Goal: Information Seeking & Learning: Learn about a topic

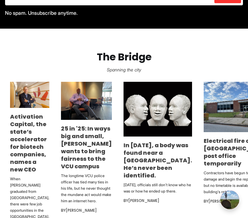
scroll to position [314, 0]
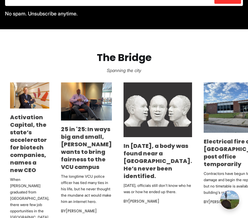
click at [158, 120] on img at bounding box center [158, 109] width 69 height 55
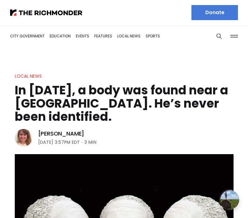
click at [55, 86] on h1 "In [DATE], a body was found near a [GEOGRAPHIC_DATA]. He’s never been identifie…" at bounding box center [124, 104] width 219 height 40
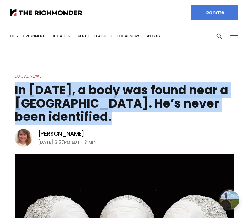
click at [55, 86] on h1 "In [DATE], a body was found near a [GEOGRAPHIC_DATA]. He’s never been identifie…" at bounding box center [124, 104] width 219 height 40
copy header "In [DATE], a body was found near a [GEOGRAPHIC_DATA]. He’s never been identifie…"
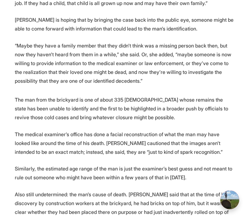
scroll to position [764, 0]
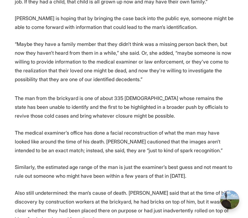
click at [77, 100] on p "The man from the brickyard is one of about 335 [DEMOGRAPHIC_DATA] whose remains…" at bounding box center [124, 107] width 219 height 26
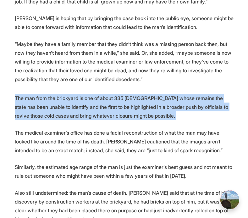
click at [77, 100] on p "The man from the brickyard is one of about 335 Virginians whose remains the sta…" at bounding box center [124, 107] width 219 height 26
click at [133, 104] on p "The man from the brickyard is one of about 335 Virginians whose remains the sta…" at bounding box center [124, 107] width 219 height 26
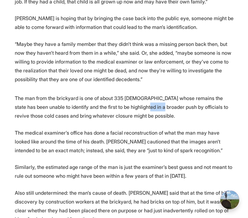
click at [133, 104] on p "The man from the brickyard is one of about 335 Virginians whose remains the sta…" at bounding box center [124, 107] width 219 height 26
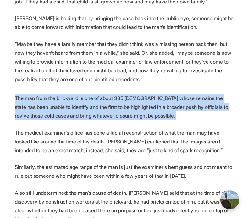
click at [133, 104] on p "The man from the brickyard is one of about 335 Virginians whose remains the sta…" at bounding box center [124, 107] width 219 height 26
copy p "The man from the brickyard is one of about 335 Virginians whose remains the sta…"
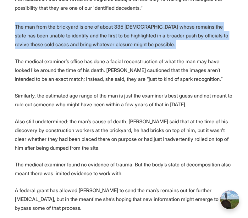
scroll to position [833, 0]
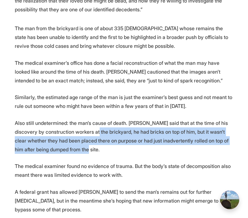
drag, startPoint x: 183, startPoint y: 146, endPoint x: 81, endPoint y: 134, distance: 102.6
click at [81, 134] on p "Also still undetermined: the man’s cause of death. Newell said that at the time…" at bounding box center [124, 136] width 219 height 35
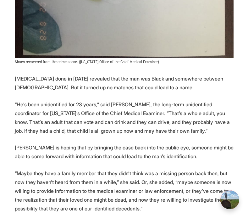
scroll to position [632, 0]
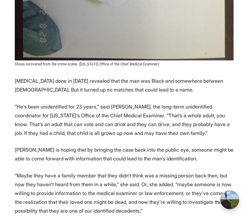
click at [87, 114] on p "“He’s been unidentified for 23 years,” said Lara Newell, the long-term unidenti…" at bounding box center [124, 119] width 219 height 35
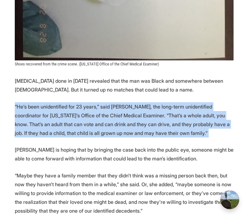
click at [87, 114] on p "“He’s been unidentified for 23 years,” said Lara Newell, the long-term unidenti…" at bounding box center [124, 119] width 219 height 35
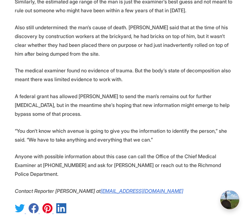
scroll to position [921, 0]
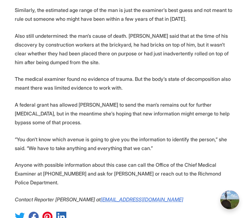
click at [75, 142] on p "“You don't know which avenue is going to give you the information to identify t…" at bounding box center [124, 144] width 219 height 18
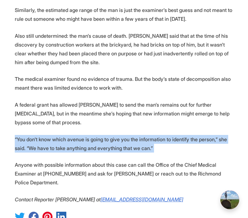
click at [75, 142] on p "“You don't know which avenue is going to give you the information to identify t…" at bounding box center [124, 144] width 219 height 18
copy p "“You don't know which avenue is going to give you the information to identify t…"
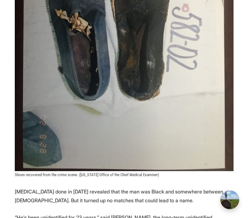
scroll to position [247, 0]
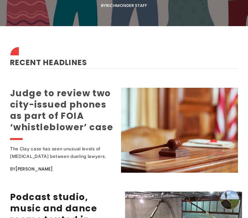
scroll to position [837, 0]
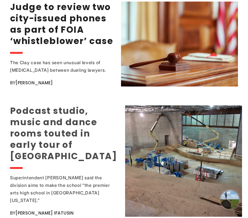
click at [62, 142] on link "Podcast studio, music and dance rooms touted in early tour of new Richmond high…" at bounding box center [63, 134] width 107 height 58
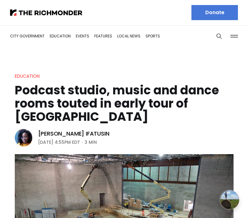
click at [65, 93] on h1 "Podcast studio, music and dance rooms touted in early tour of new Richmond high…" at bounding box center [124, 104] width 219 height 40
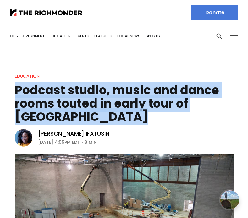
click at [65, 93] on h1 "Podcast studio, music and dance rooms touted in early tour of new Richmond high…" at bounding box center [124, 104] width 219 height 40
copy header "Podcast studio, music and dance rooms touted in early tour of new Richmond high…"
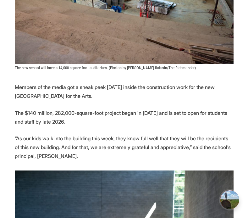
scroll to position [235, 0]
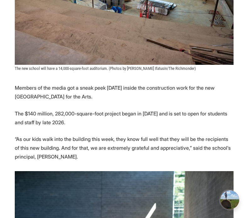
click at [41, 114] on p "The $140 million, 282,000-square-foot project began in 2023 and is set to open …" at bounding box center [124, 118] width 219 height 18
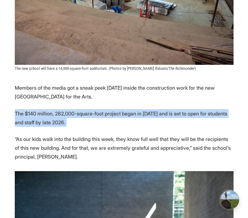
click at [41, 114] on p "The $140 million, 282,000-square-foot project began in 2023 and is set to open …" at bounding box center [124, 118] width 219 height 18
copy p "The $140 million, 282,000-square-foot project began in 2023 and is set to open …"
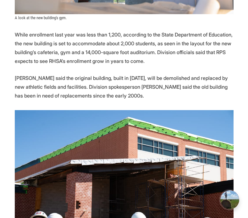
scroll to position [779, 0]
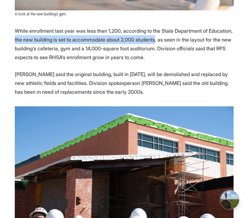
drag, startPoint x: 14, startPoint y: 40, endPoint x: 151, endPoint y: 38, distance: 137.1
click at [151, 38] on section "Members of the media got a sneak peek Friday inside the construction work for t…" at bounding box center [124, 70] width 248 height 1061
copy p "the new building is set to accommodate about 2,000 students"
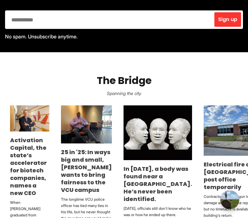
scroll to position [296, 0]
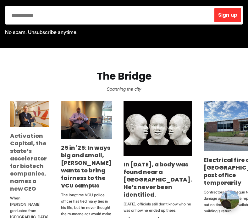
click at [29, 157] on link "Activation Capital, the state’s accelerator for biotech companies, names a new …" at bounding box center [28, 162] width 37 height 61
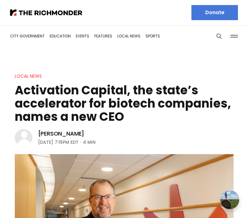
click at [79, 100] on h1 "Activation Capital, the state’s accelerator for biotech companies, names a new …" at bounding box center [124, 104] width 219 height 40
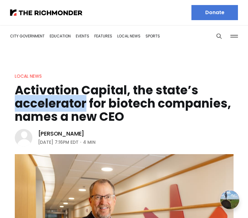
click at [79, 100] on h1 "Activation Capital, the state’s accelerator for biotech companies, names a new …" at bounding box center [124, 104] width 219 height 40
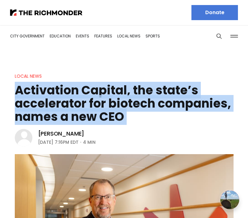
click at [79, 100] on h1 "Activation Capital, the state’s accelerator for biotech companies, names a new …" at bounding box center [124, 104] width 219 height 40
copy header "Activation Capital, the state’s accelerator for biotech companies, names a new …"
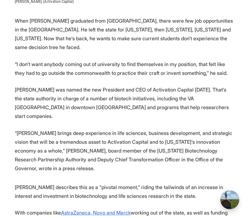
scroll to position [297, 0]
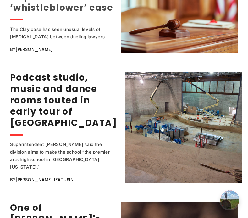
scroll to position [857, 0]
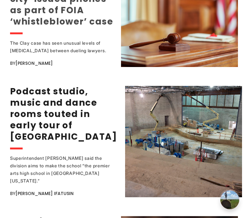
click at [50, 15] on link "Judge to review two city-issued phones as part of FOIA ‘whistleblower’ case" at bounding box center [61, 4] width 103 height 46
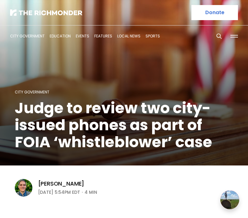
click at [54, 116] on h1 "Judge to review two city-issued phones as part of FOIA ‘whistleblower’ case" at bounding box center [124, 125] width 219 height 51
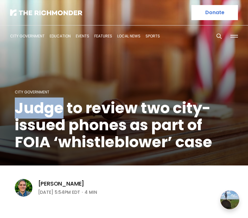
click at [54, 116] on h1 "Judge to review two city-issued phones as part of FOIA ‘whistleblower’ case" at bounding box center [124, 125] width 219 height 51
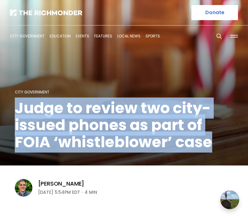
click at [54, 116] on h1 "Judge to review two city-issued phones as part of FOIA ‘whistleblower’ case" at bounding box center [124, 125] width 219 height 51
copy header "Judge to review two city-issued phones as part of FOIA ‘whistleblower’ case"
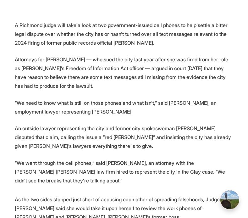
scroll to position [201, 0]
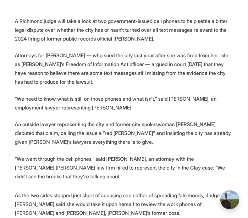
click at [87, 30] on p "A Richmond judge will take a look at two government-issued cell phones to help …" at bounding box center [124, 30] width 219 height 26
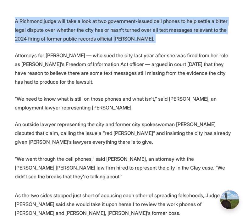
click at [87, 30] on p "A Richmond judge will take a look at two government-issued cell phones to help …" at bounding box center [124, 30] width 219 height 26
copy p "A Richmond judge will take a look at two government-issued cell phones to help …"
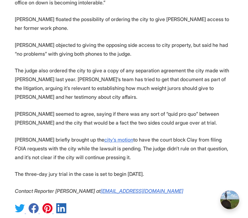
scroll to position [825, 0]
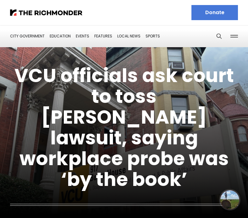
click at [123, 126] on link "VCU officials ask court to toss [PERSON_NAME] lawsuit, saying workplace probe w…" at bounding box center [123, 127] width 219 height 130
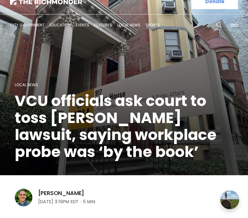
scroll to position [19, 0]
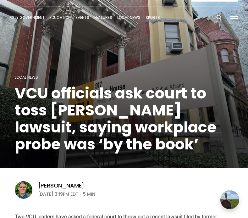
click at [86, 103] on h1 "VCU officials ask court to toss [PERSON_NAME] lawsuit, saying workplace probe w…" at bounding box center [124, 119] width 219 height 68
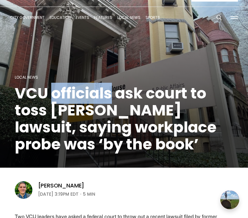
click at [86, 103] on h1 "VCU officials ask court to toss [PERSON_NAME] lawsuit, saying workplace probe w…" at bounding box center [124, 119] width 219 height 68
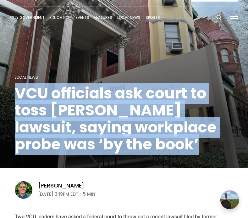
click at [86, 103] on h1 "VCU officials ask court to toss [PERSON_NAME] lawsuit, saying workplace probe w…" at bounding box center [124, 119] width 219 height 68
copy header "VCU officials ask court to toss [PERSON_NAME] lawsuit, saying workplace probe w…"
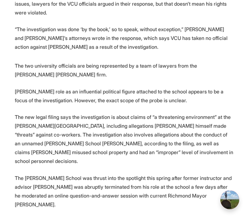
scroll to position [354, 0]
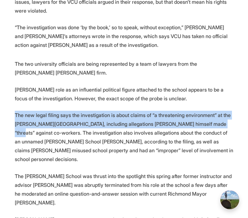
drag, startPoint x: 15, startPoint y: 116, endPoint x: 206, endPoint y: 124, distance: 191.3
click at [206, 124] on p "The new legal filing says the investigation is about claims of “a threatening e…" at bounding box center [124, 137] width 219 height 53
copy p "The new legal filing says the investigation is about claims of “a threatening e…"
